Goal: Transaction & Acquisition: Book appointment/travel/reservation

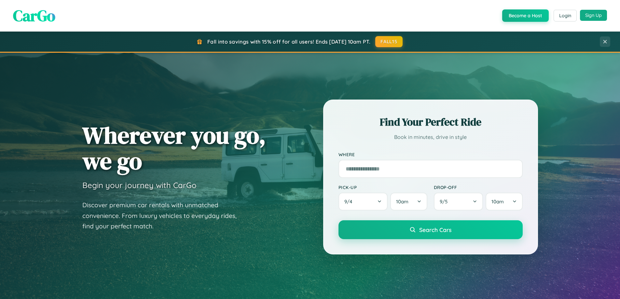
click at [593, 15] on button "Sign Up" at bounding box center [593, 15] width 27 height 11
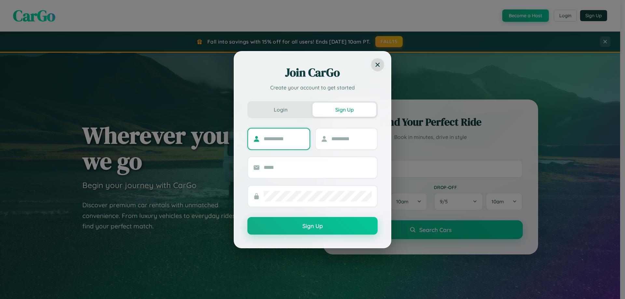
click at [284, 139] on input "text" at bounding box center [284, 139] width 41 height 10
type input "*****"
click at [351, 139] on input "text" at bounding box center [351, 139] width 41 height 10
type input "****"
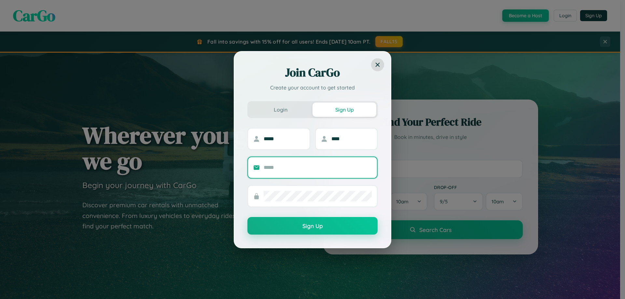
click at [318, 167] on input "text" at bounding box center [318, 167] width 108 height 10
type input "**********"
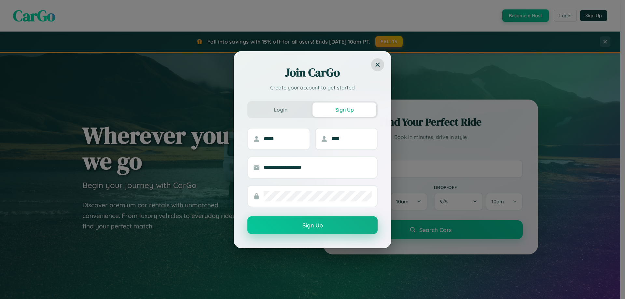
click at [312, 225] on button "Sign Up" at bounding box center [312, 225] width 130 height 18
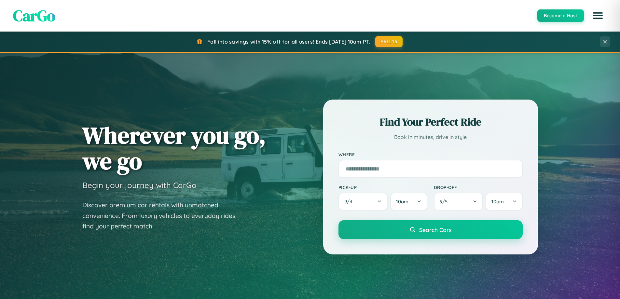
scroll to position [280, 0]
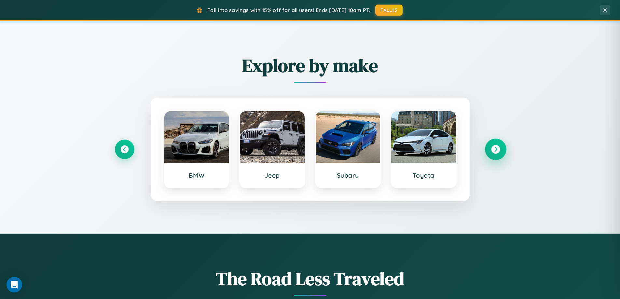
click at [495, 149] on icon at bounding box center [495, 149] width 9 height 9
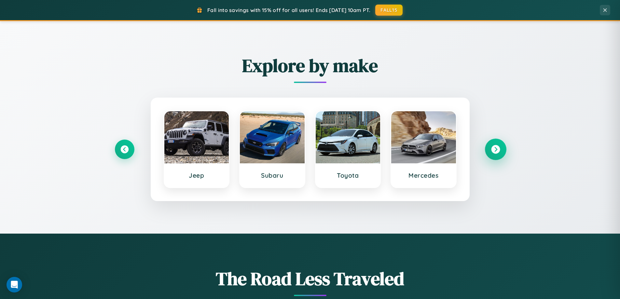
click at [495, 149] on icon at bounding box center [495, 149] width 9 height 9
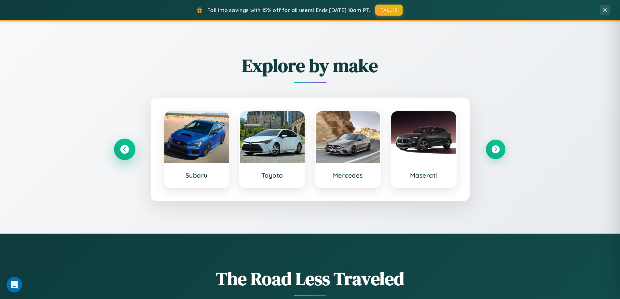
click at [124, 149] on icon at bounding box center [124, 149] width 9 height 9
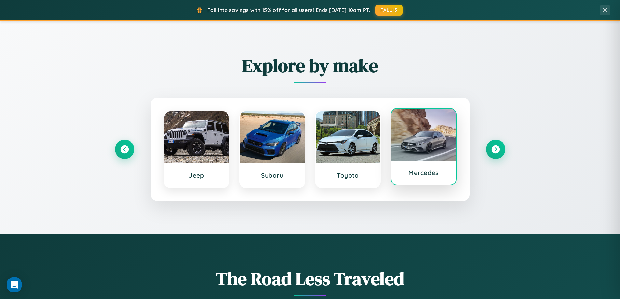
click at [423, 147] on div at bounding box center [423, 135] width 65 height 52
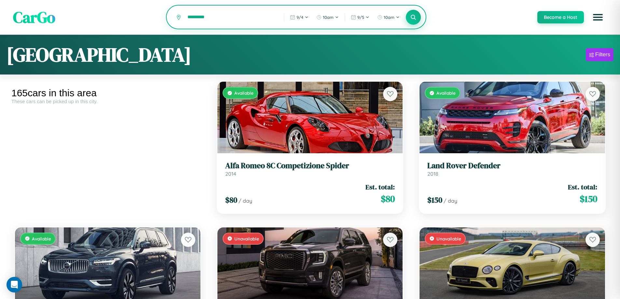
type input "*********"
click at [413, 18] on icon at bounding box center [413, 17] width 6 height 6
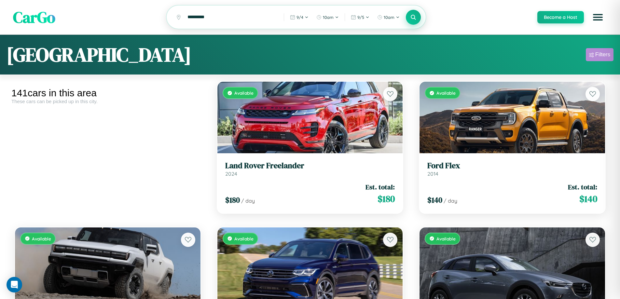
click at [599, 56] on div "Filters" at bounding box center [602, 54] width 15 height 7
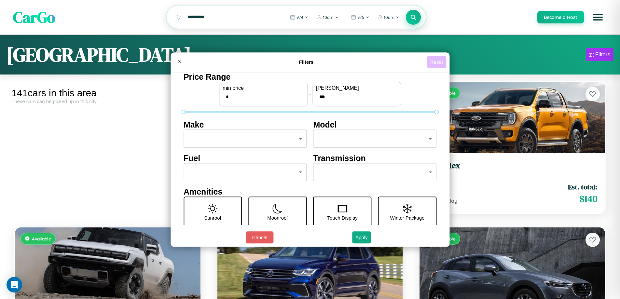
click at [437, 62] on button "Reset" at bounding box center [436, 62] width 19 height 12
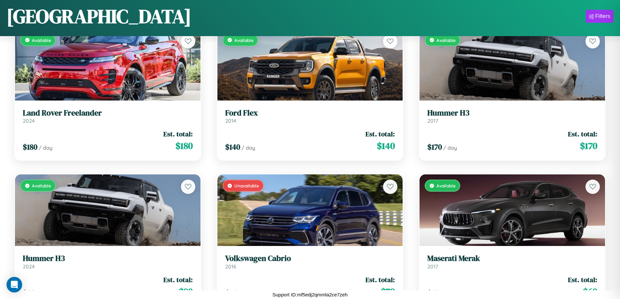
scroll to position [529, 0]
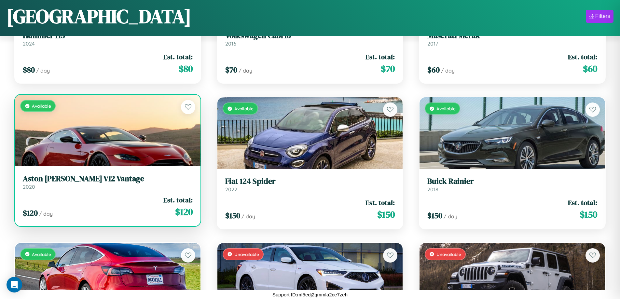
click at [107, 184] on link "Aston [PERSON_NAME] V12 Vantage 2020" at bounding box center [108, 182] width 170 height 16
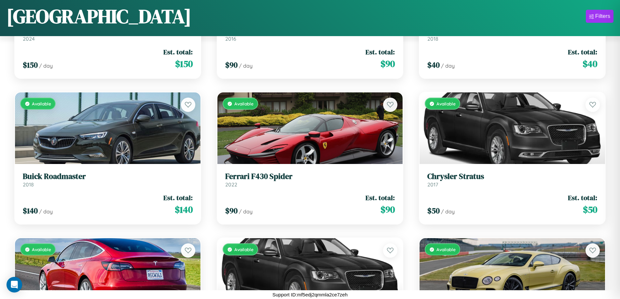
scroll to position [5628, 0]
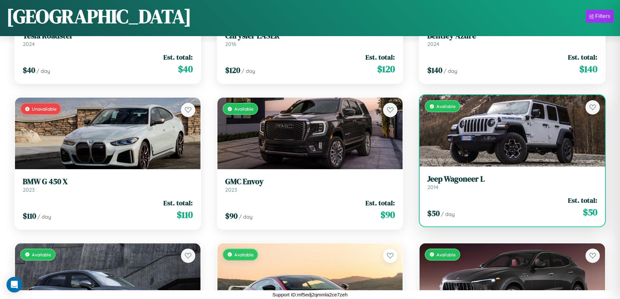
click at [508, 183] on h3 "Jeep Wagoneer L" at bounding box center [512, 178] width 170 height 9
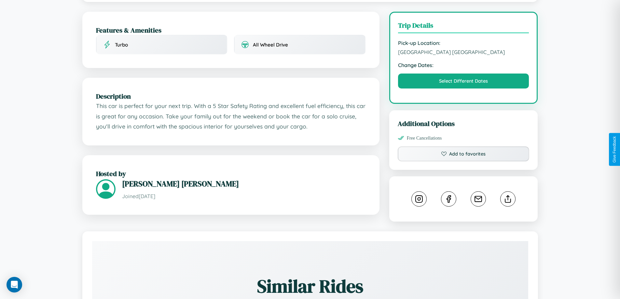
scroll to position [214, 0]
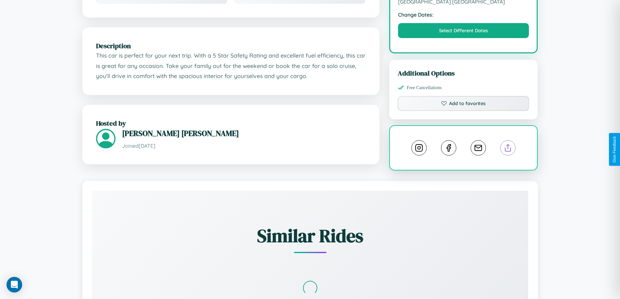
click at [508, 149] on line at bounding box center [508, 146] width 0 height 5
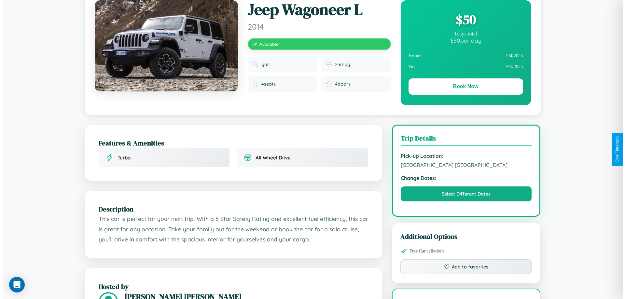
scroll to position [0, 0]
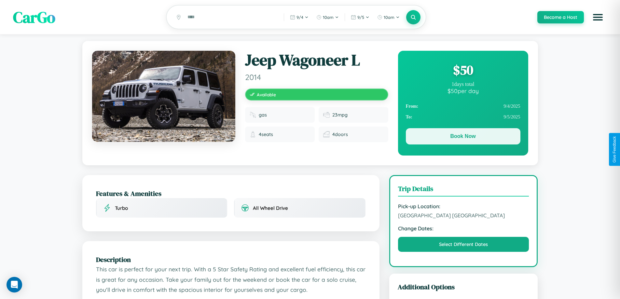
click at [463, 137] on button "Book Now" at bounding box center [463, 136] width 115 height 16
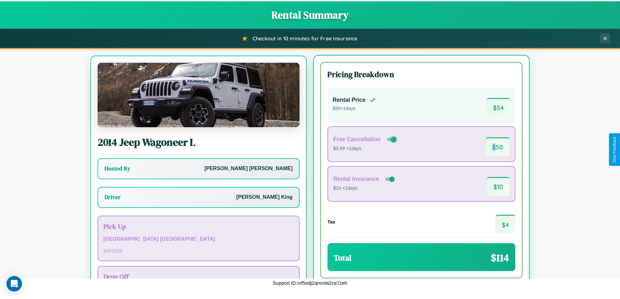
scroll to position [30, 0]
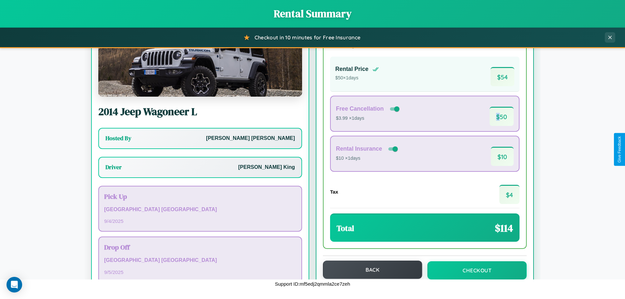
click at [369, 270] on button "Back" at bounding box center [372, 270] width 99 height 18
